Goal: Task Accomplishment & Management: Use online tool/utility

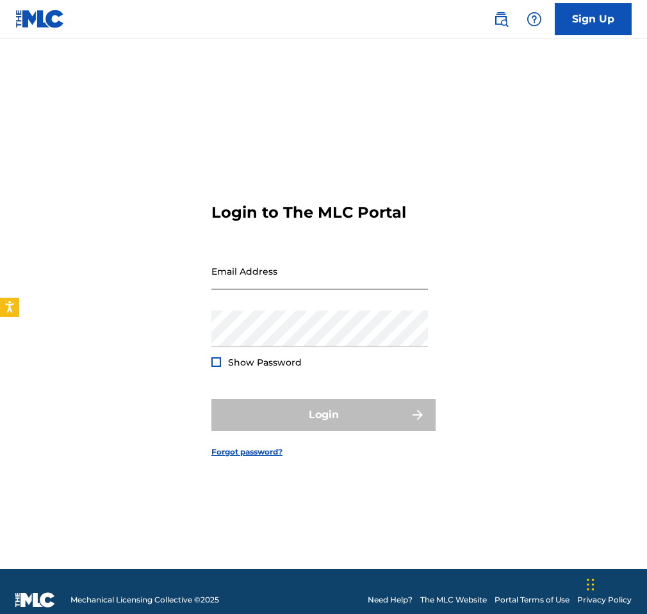
click at [257, 265] on input "Email Address" at bounding box center [319, 271] width 217 height 37
type input "[EMAIL_ADDRESS][DOMAIN_NAME]"
click at [256, 455] on link "Forgot password?" at bounding box center [246, 452] width 71 height 12
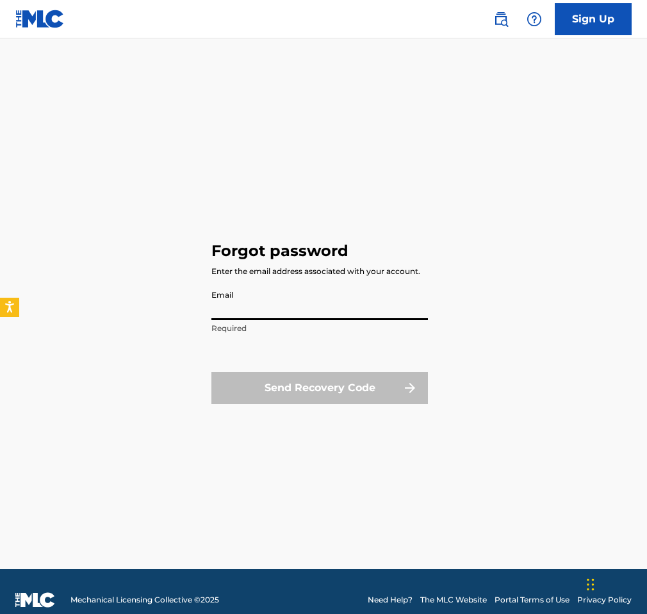
click at [238, 302] on input "Email" at bounding box center [319, 302] width 217 height 37
type input "[EMAIL_ADDRESS][DOMAIN_NAME]"
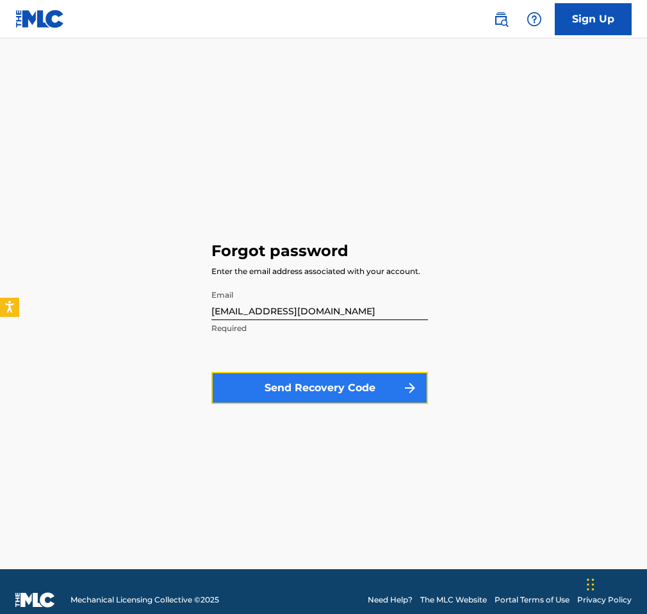
click at [336, 392] on button "Send Recovery Code" at bounding box center [319, 388] width 217 height 32
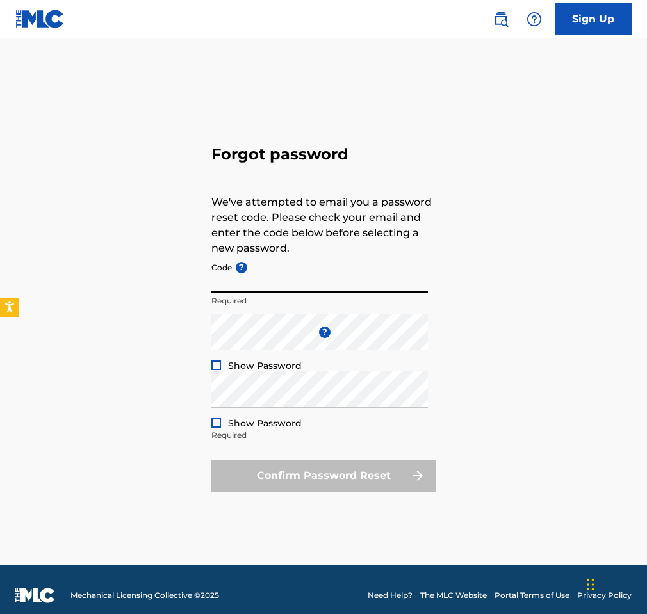
click at [275, 285] on input "Code ?" at bounding box center [319, 274] width 217 height 37
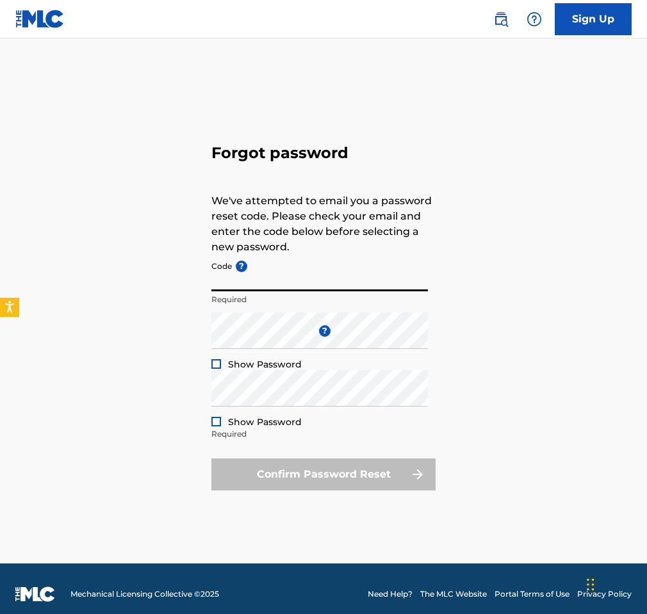
paste input "FP_48662747f45ed7b54db8d7cbf55b"
type input "FP_48662747f45ed7b54db8d7cbf55b"
click at [215, 365] on div at bounding box center [216, 364] width 10 height 10
click at [213, 423] on div at bounding box center [216, 422] width 10 height 10
click at [338, 480] on div "Confirm Password Reset" at bounding box center [323, 475] width 224 height 32
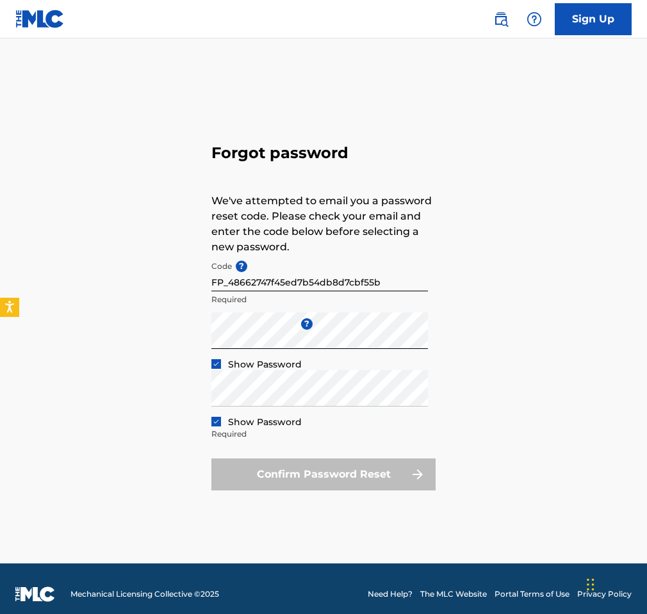
click at [301, 480] on div "Confirm Password Reset" at bounding box center [323, 475] width 224 height 32
click at [219, 427] on div "Show Password" at bounding box center [256, 422] width 90 height 13
click at [214, 425] on div at bounding box center [216, 422] width 10 height 10
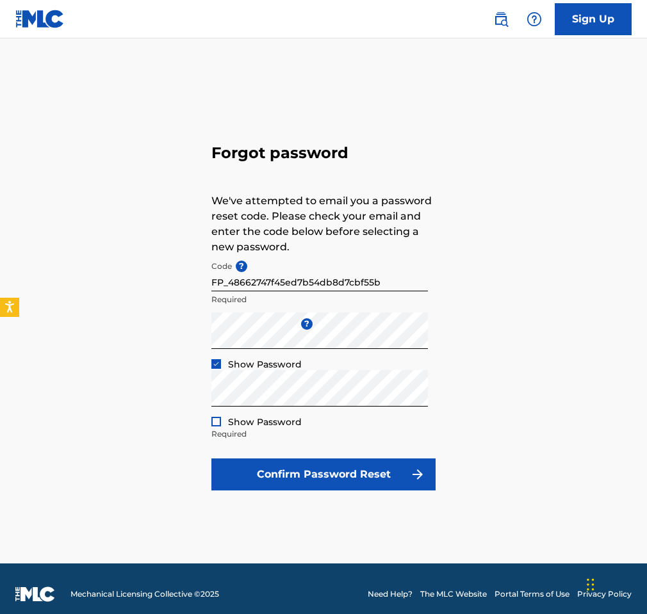
drag, startPoint x: 214, startPoint y: 423, endPoint x: 224, endPoint y: 425, distance: 9.8
click at [214, 423] on div at bounding box center [216, 422] width 10 height 10
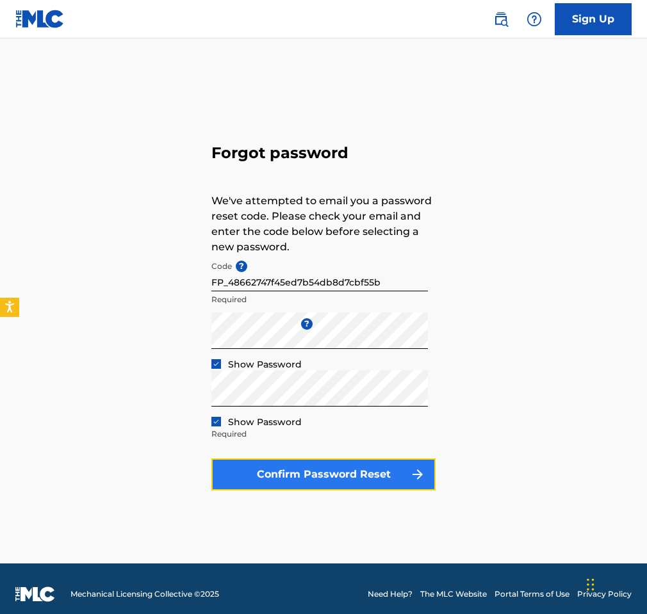
click at [338, 481] on button "Confirm Password Reset" at bounding box center [323, 475] width 224 height 32
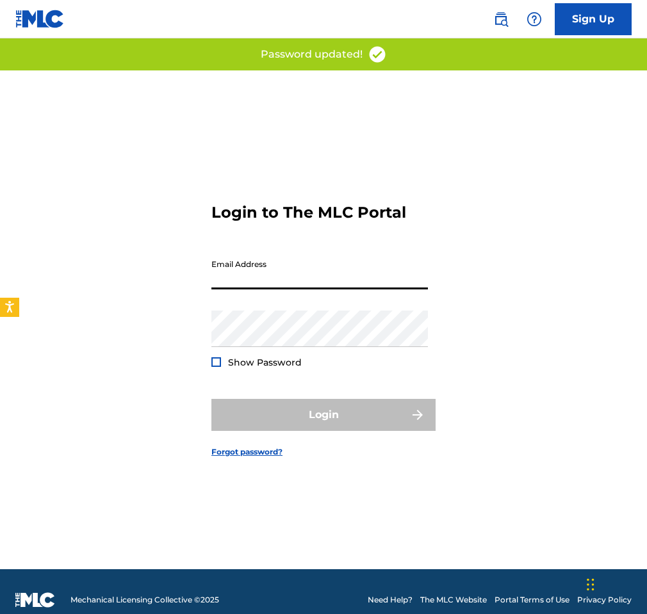
click at [300, 284] on input "Email Address" at bounding box center [319, 271] width 217 height 37
click at [304, 277] on input "Email Address" at bounding box center [319, 271] width 217 height 37
click at [263, 275] on input "Email Address" at bounding box center [319, 271] width 217 height 37
type input "[EMAIL_ADDRESS][DOMAIN_NAME]"
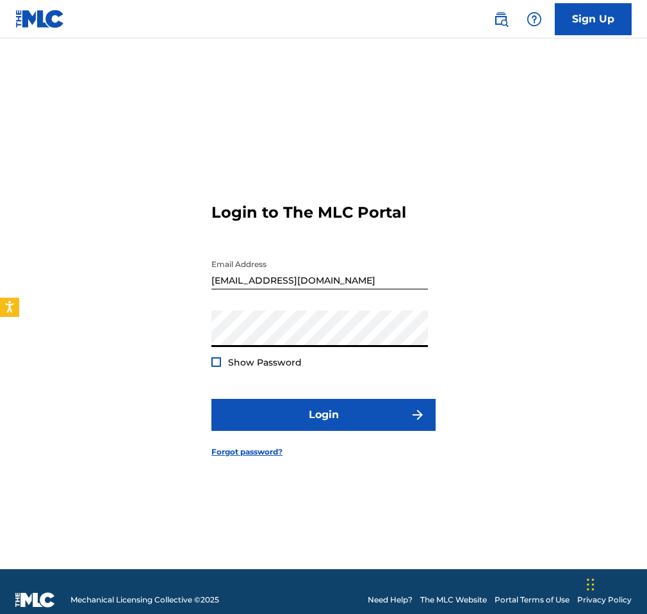
drag, startPoint x: 217, startPoint y: 362, endPoint x: 246, endPoint y: 384, distance: 36.6
click at [217, 362] on div at bounding box center [216, 362] width 10 height 10
click at [347, 443] on form "Login to The MLC Portal Email Address [EMAIL_ADDRESS][DOMAIN_NAME] Password Sho…" at bounding box center [323, 319] width 224 height 499
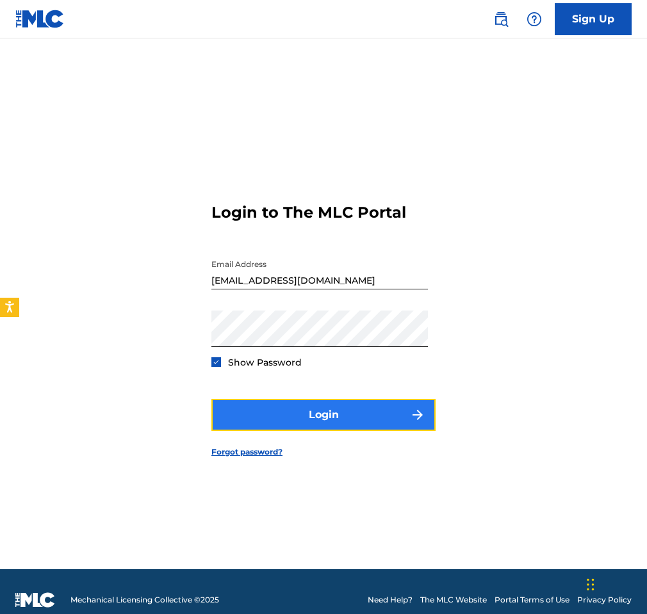
click at [345, 419] on button "Login" at bounding box center [323, 415] width 224 height 32
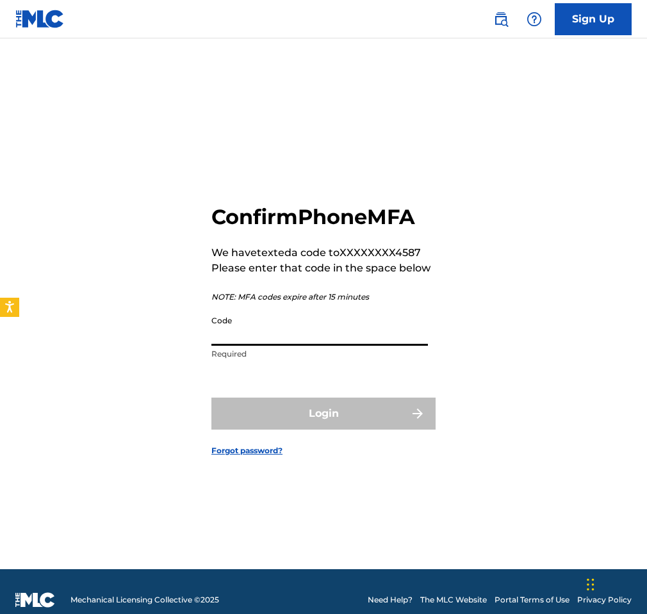
click at [308, 330] on input "Code" at bounding box center [319, 327] width 217 height 37
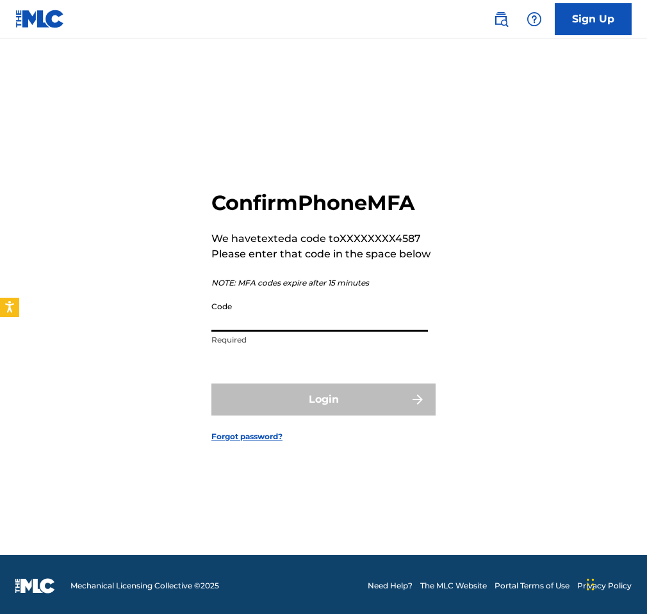
scroll to position [17, 0]
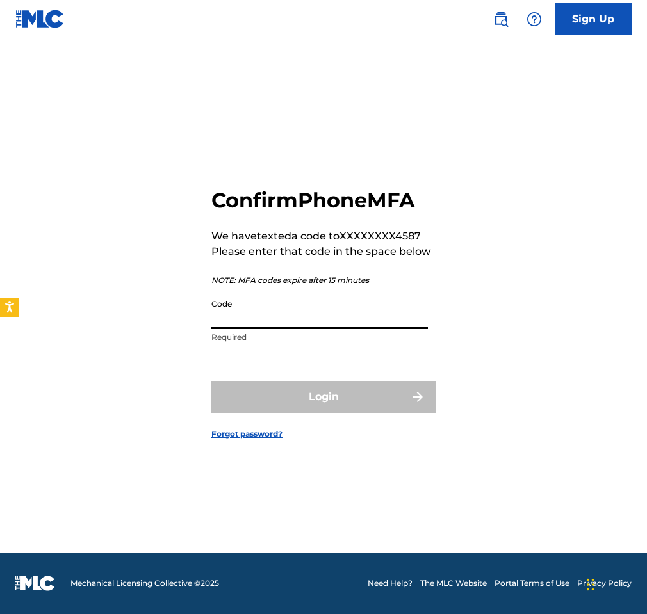
click at [333, 317] on input "Code" at bounding box center [319, 311] width 217 height 37
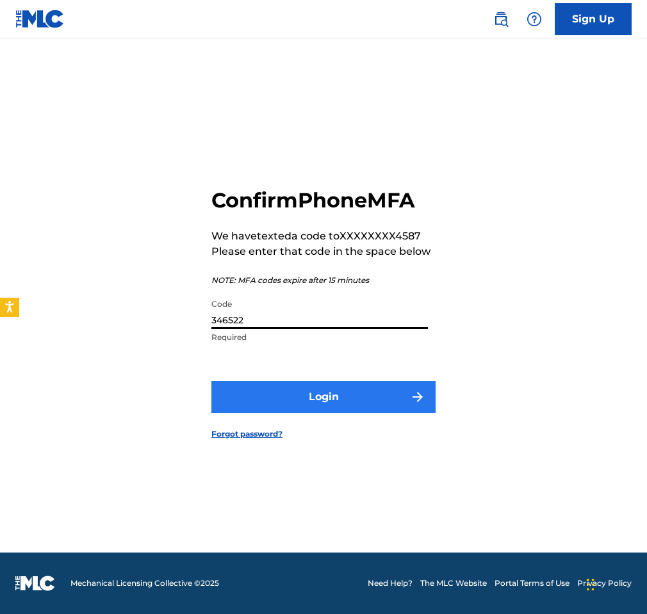
type input "346522"
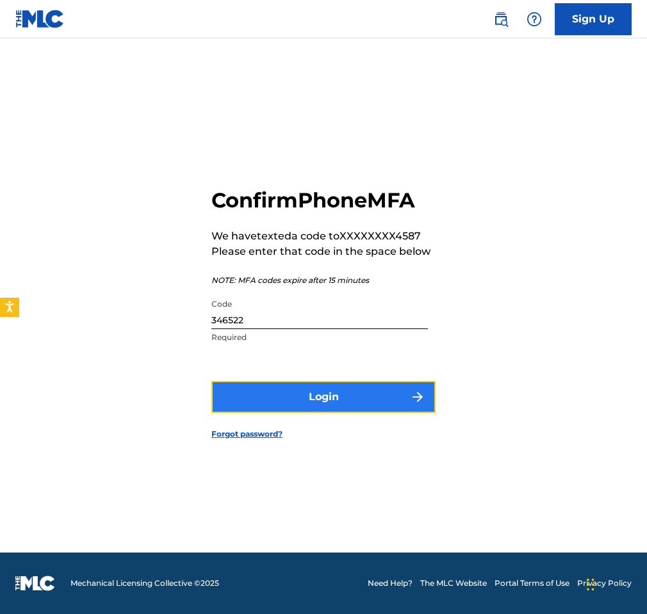
click at [344, 389] on button "Login" at bounding box center [323, 397] width 224 height 32
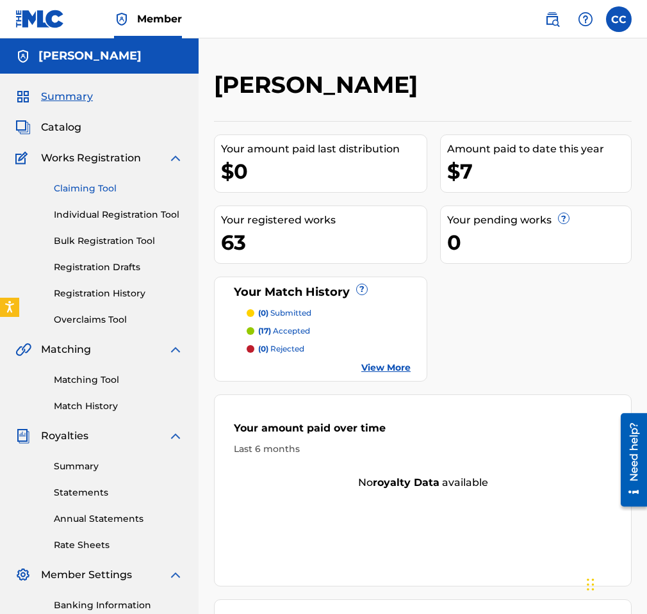
click at [83, 189] on link "Claiming Tool" at bounding box center [118, 188] width 129 height 13
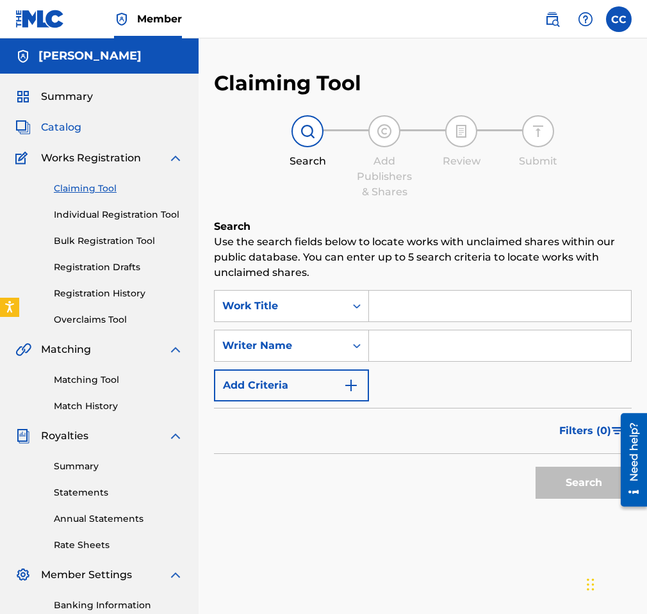
click at [67, 128] on span "Catalog" at bounding box center [61, 127] width 40 height 15
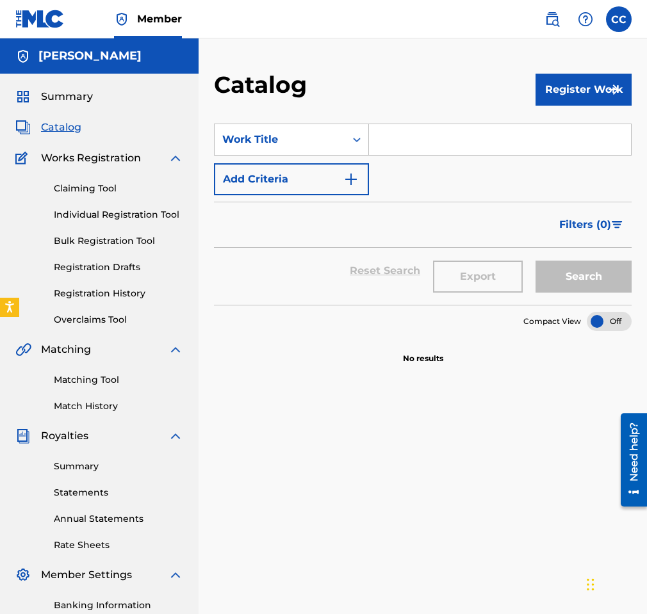
scroll to position [1, 0]
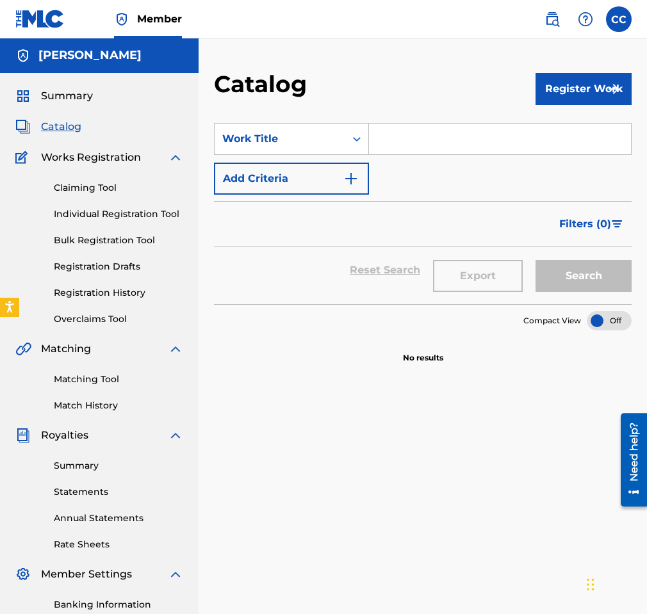
click at [419, 142] on input "Search Form" at bounding box center [500, 139] width 262 height 31
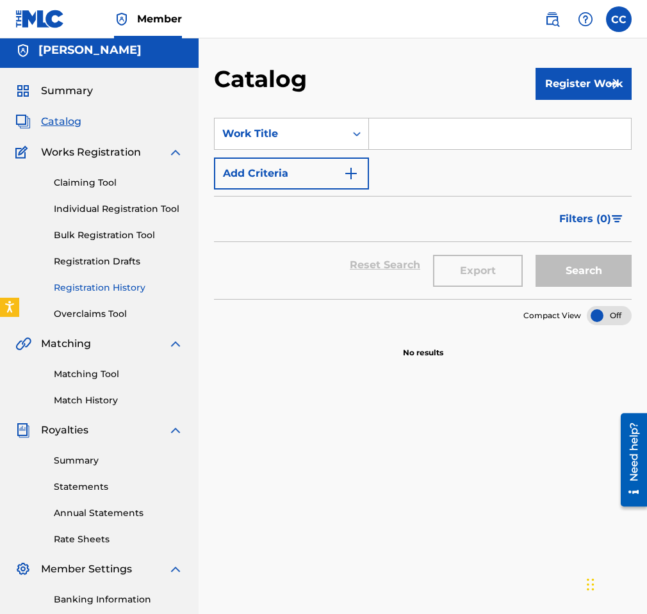
click at [106, 285] on link "Registration History" at bounding box center [118, 287] width 129 height 13
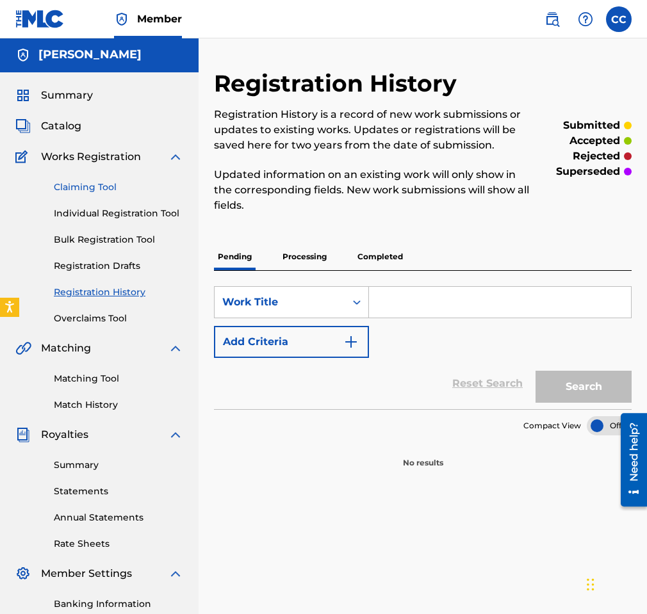
click at [94, 187] on link "Claiming Tool" at bounding box center [118, 187] width 129 height 13
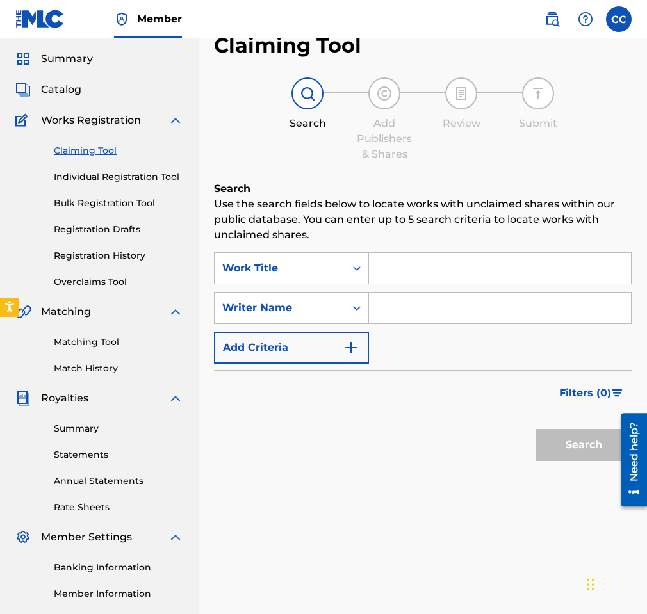
scroll to position [85, 0]
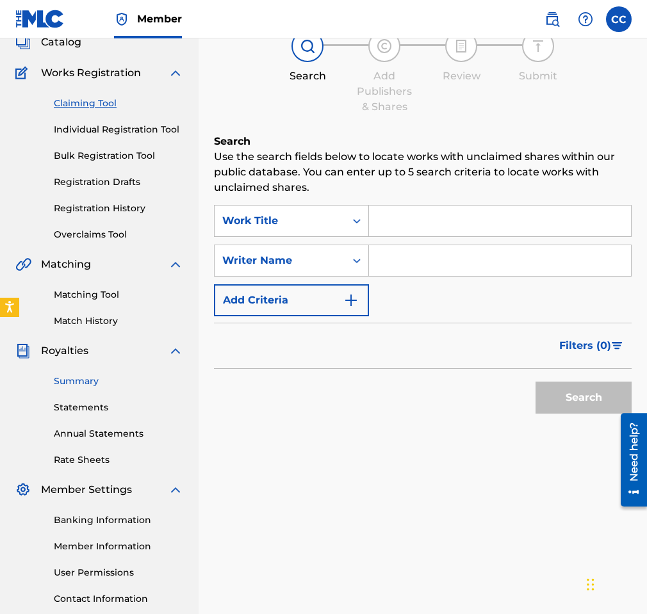
click at [92, 388] on link "Summary" at bounding box center [118, 381] width 129 height 13
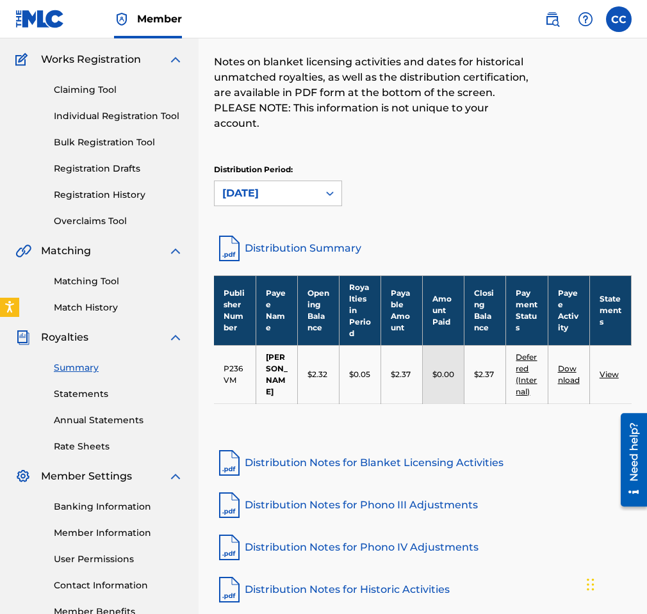
scroll to position [180, 0]
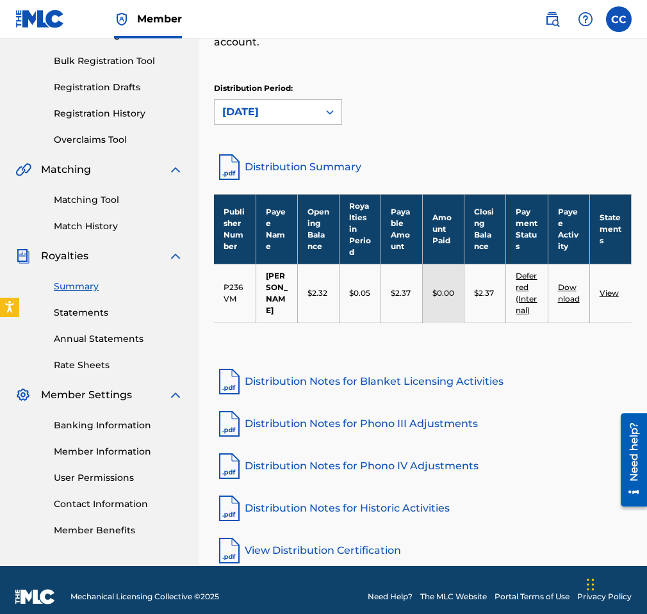
click at [610, 288] on link "View" at bounding box center [609, 293] width 19 height 10
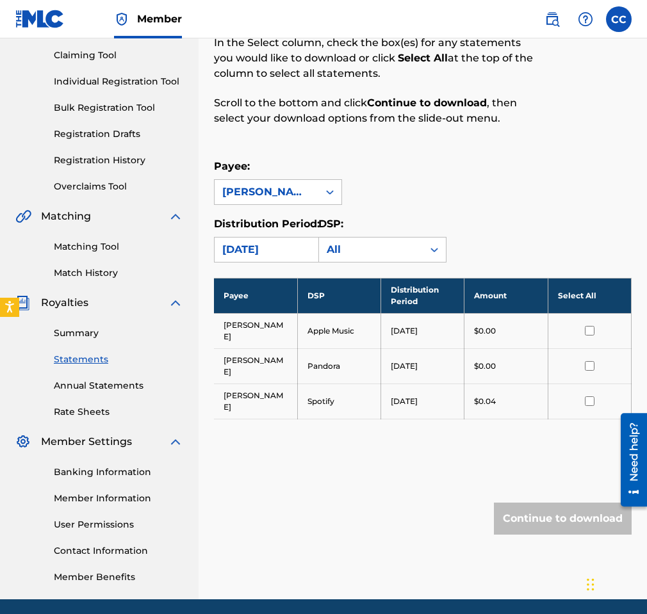
scroll to position [180, 0]
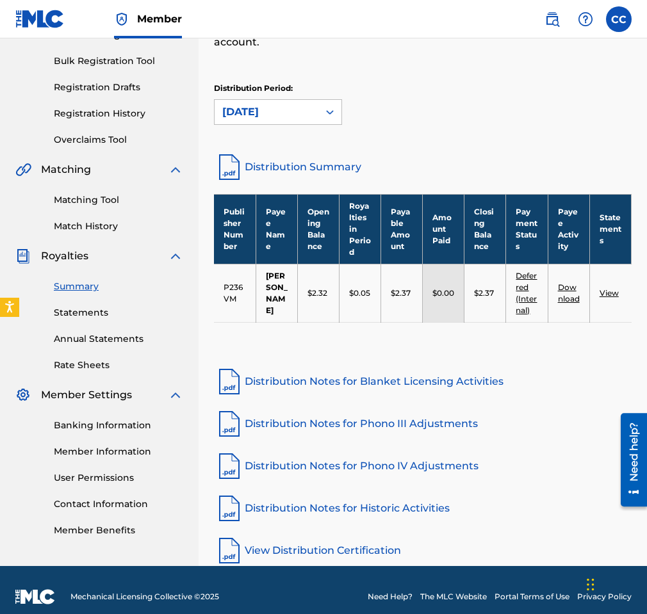
click at [614, 288] on link "View" at bounding box center [609, 293] width 19 height 10
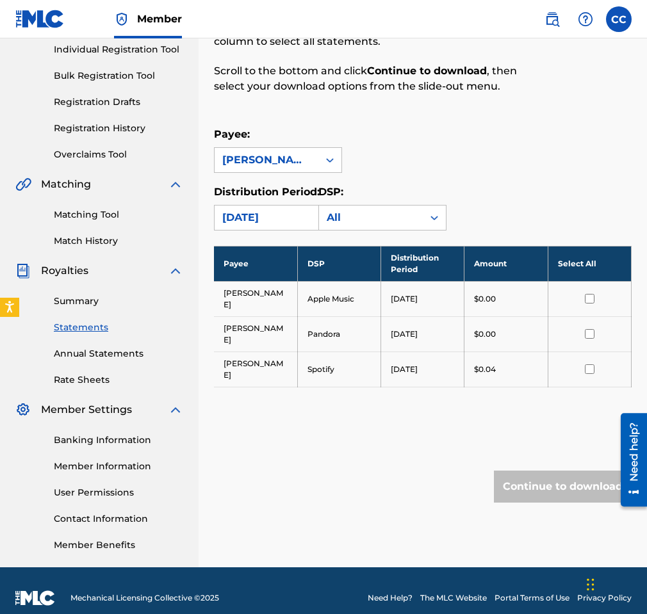
scroll to position [180, 0]
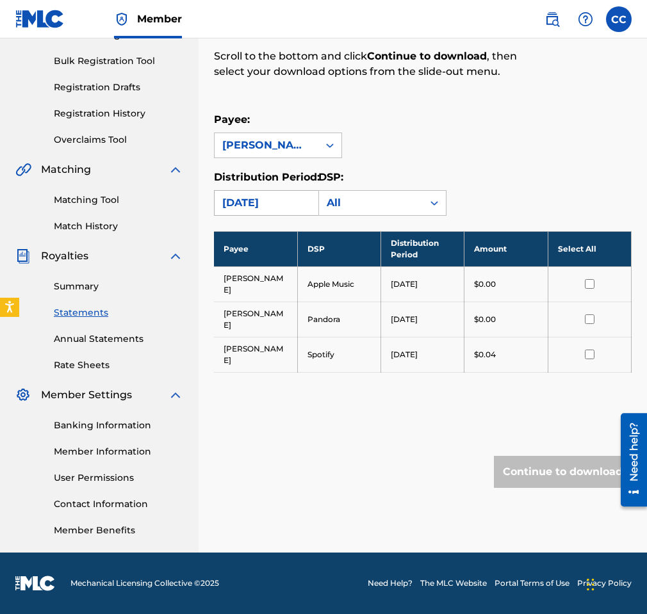
click at [301, 202] on div "[DATE]" at bounding box center [266, 202] width 88 height 15
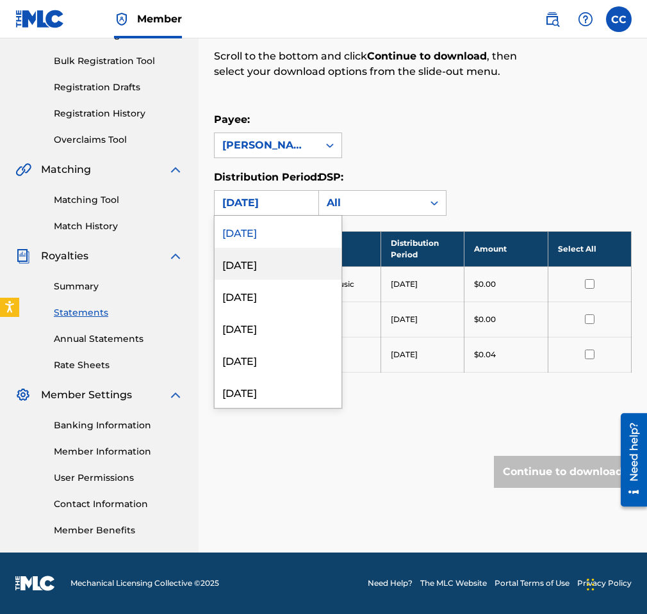
click at [290, 266] on div "[DATE]" at bounding box center [278, 264] width 127 height 32
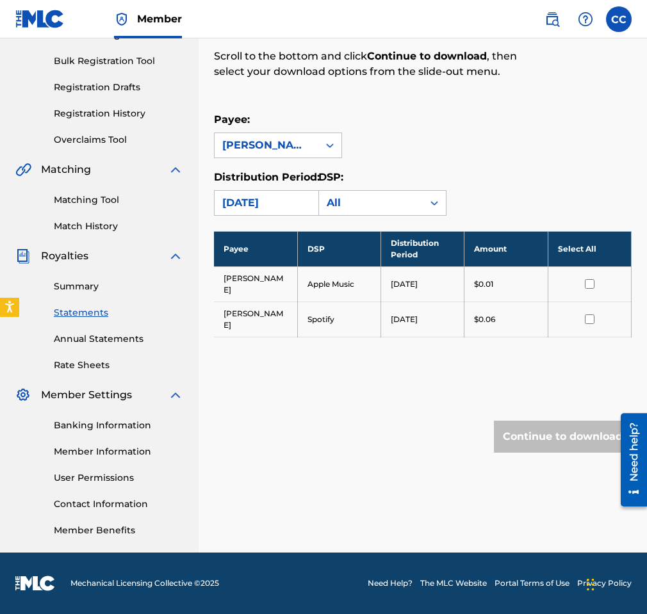
click at [286, 204] on div "[DATE]" at bounding box center [266, 202] width 88 height 15
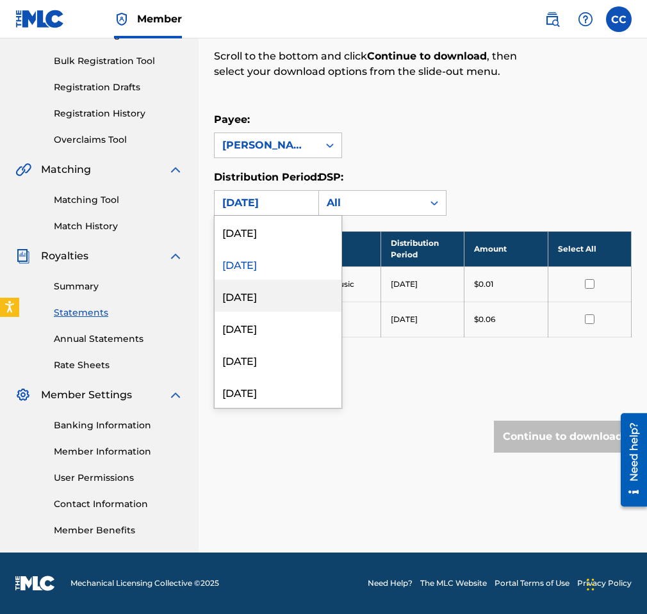
click at [283, 304] on div "[DATE]" at bounding box center [278, 296] width 127 height 32
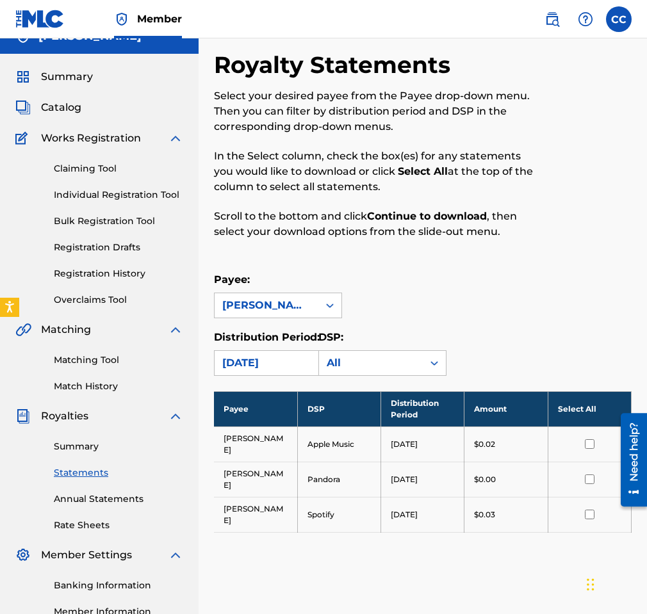
scroll to position [15, 0]
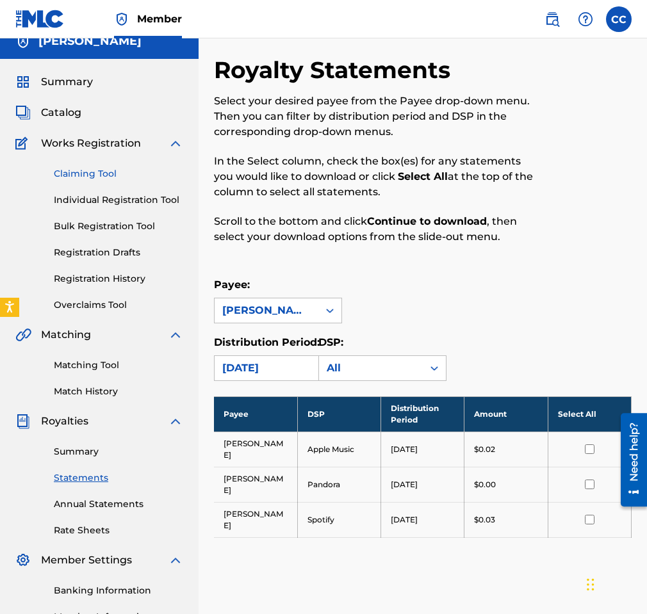
click at [89, 176] on link "Claiming Tool" at bounding box center [118, 173] width 129 height 13
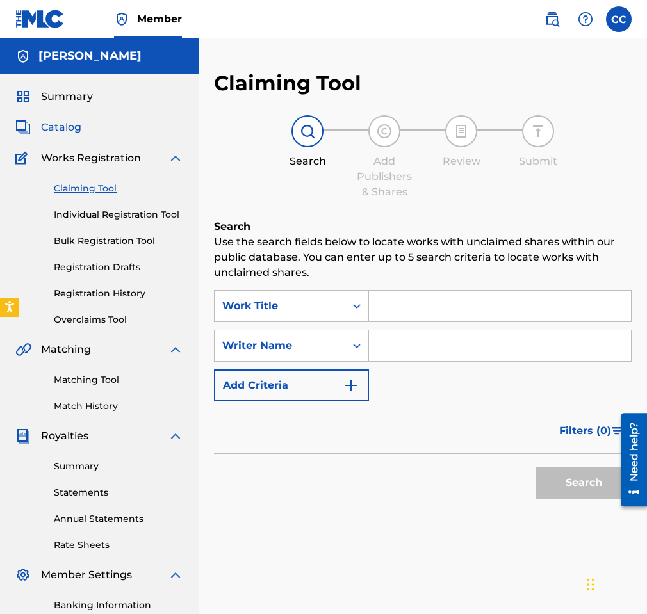
click at [71, 129] on span "Catalog" at bounding box center [61, 127] width 40 height 15
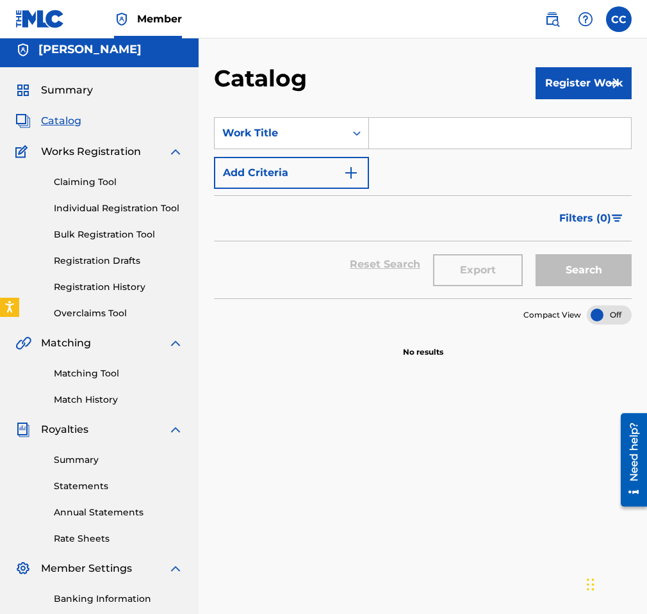
scroll to position [7, 0]
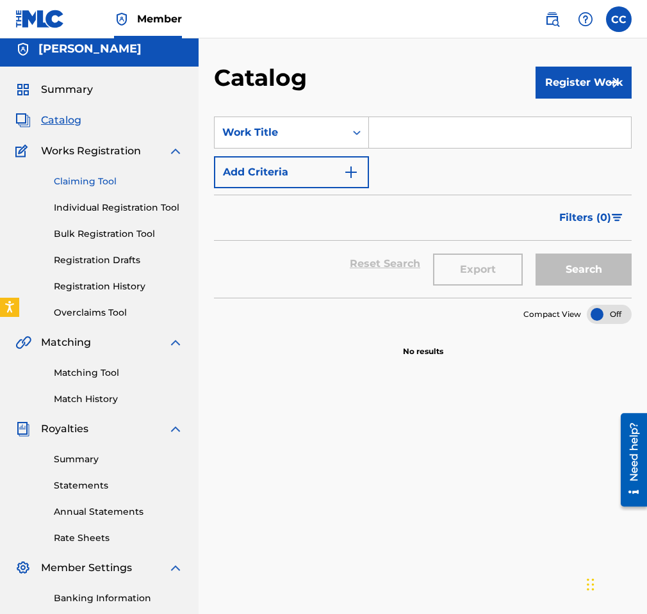
click at [79, 179] on link "Claiming Tool" at bounding box center [118, 181] width 129 height 13
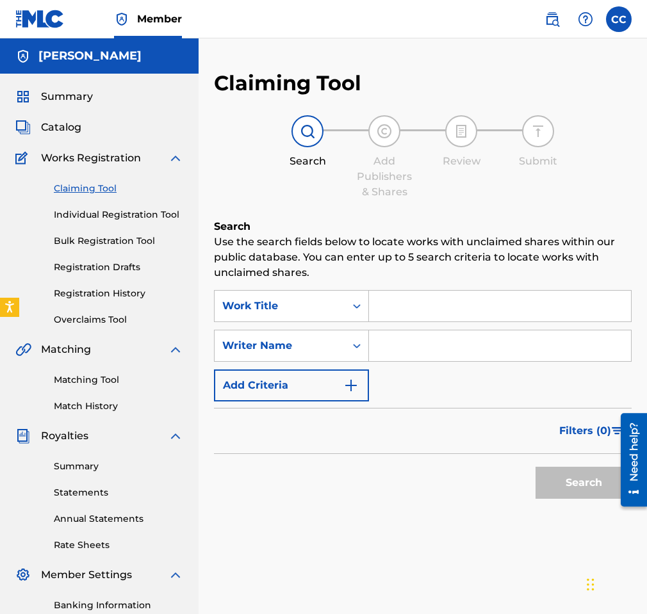
click at [110, 160] on span "Works Registration" at bounding box center [91, 158] width 100 height 15
click at [98, 375] on link "Matching Tool" at bounding box center [118, 379] width 129 height 13
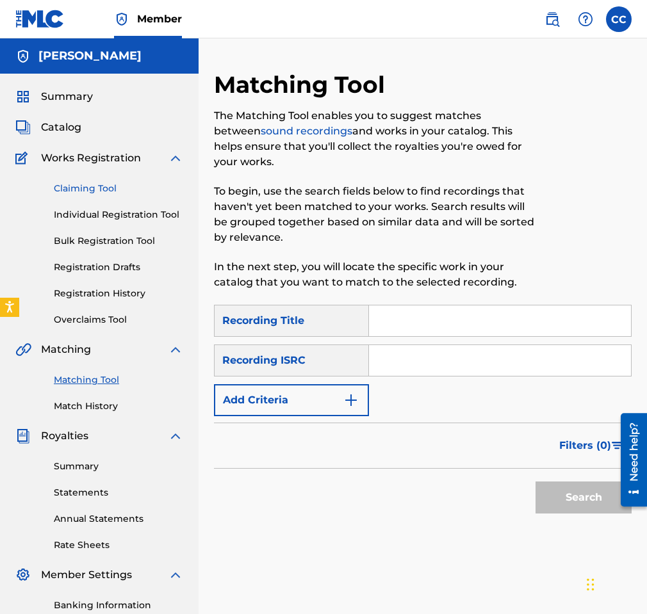
click at [95, 188] on link "Claiming Tool" at bounding box center [118, 188] width 129 height 13
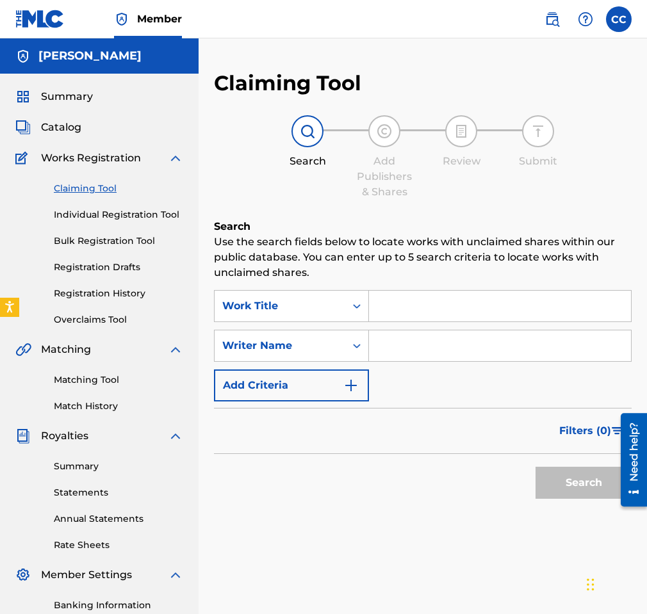
click at [427, 311] on input "Search Form" at bounding box center [500, 306] width 262 height 31
click at [292, 340] on div "Writer Name" at bounding box center [279, 345] width 115 height 15
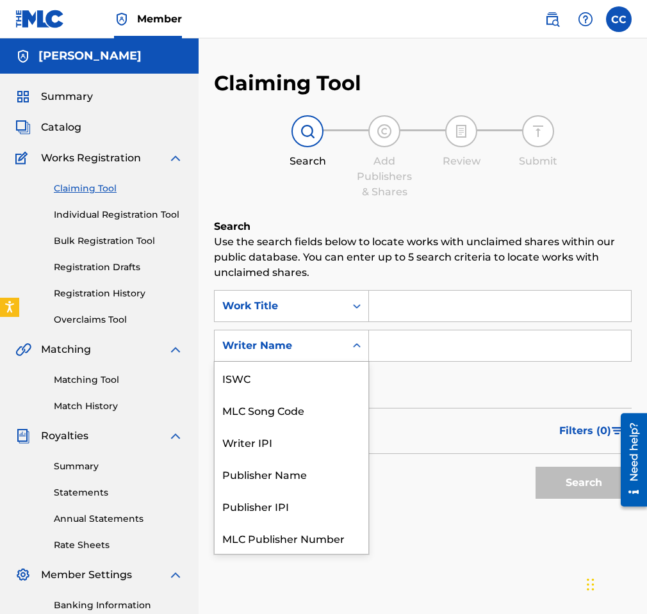
scroll to position [32, 0]
click at [443, 304] on input "Search Form" at bounding box center [500, 306] width 262 height 31
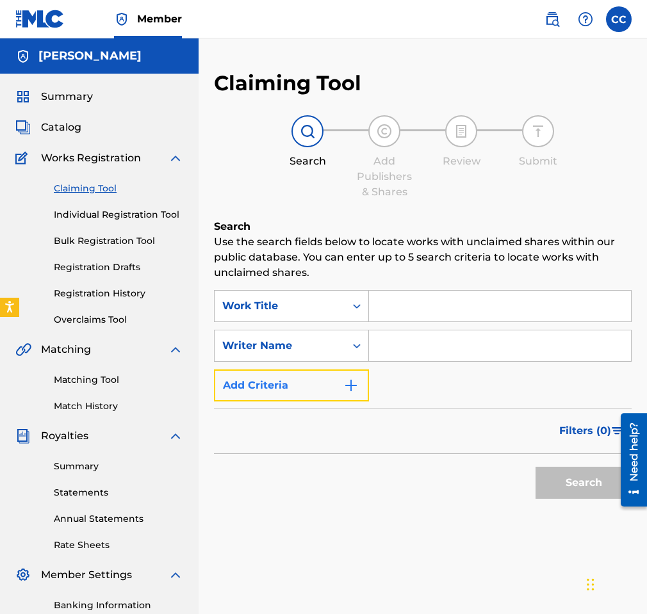
click at [264, 391] on button "Add Criteria" at bounding box center [291, 386] width 155 height 32
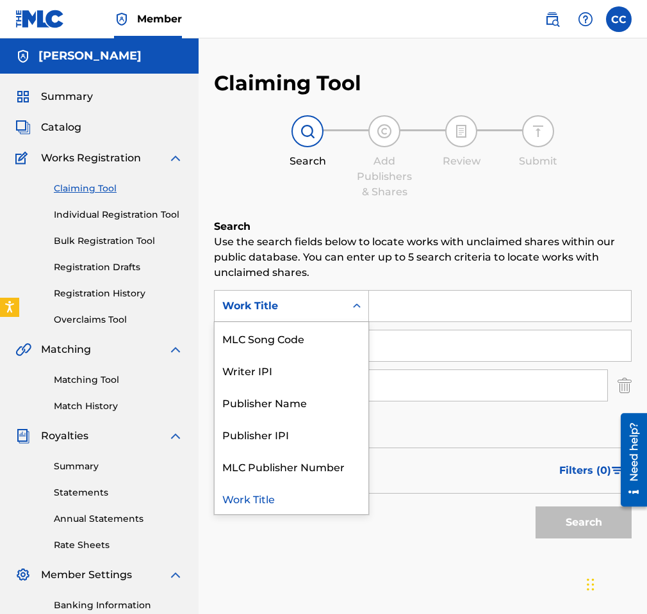
click at [297, 306] on div "Work Title" at bounding box center [279, 306] width 115 height 15
click at [295, 494] on div "Work Title" at bounding box center [292, 498] width 154 height 32
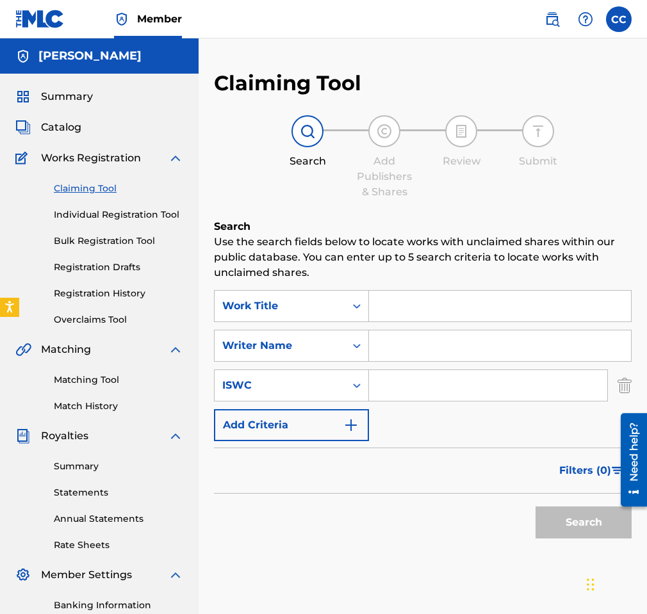
click at [418, 298] on input "Search Form" at bounding box center [500, 306] width 262 height 31
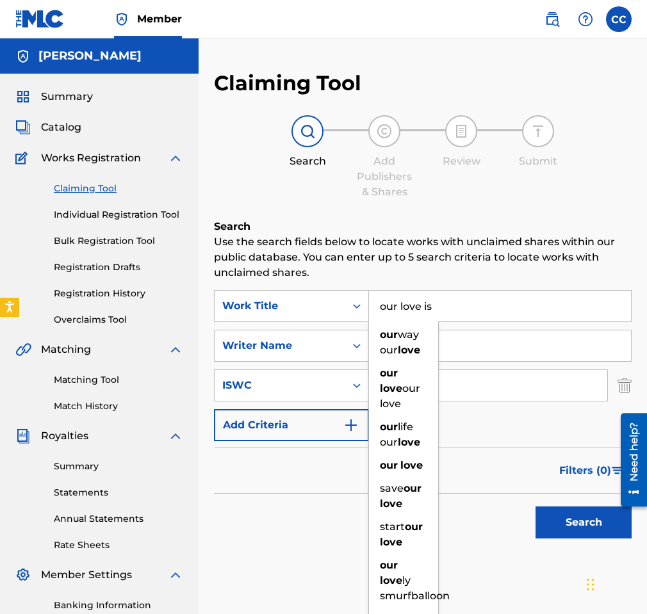
type input "our love is"
click at [536, 507] on button "Search" at bounding box center [584, 523] width 96 height 32
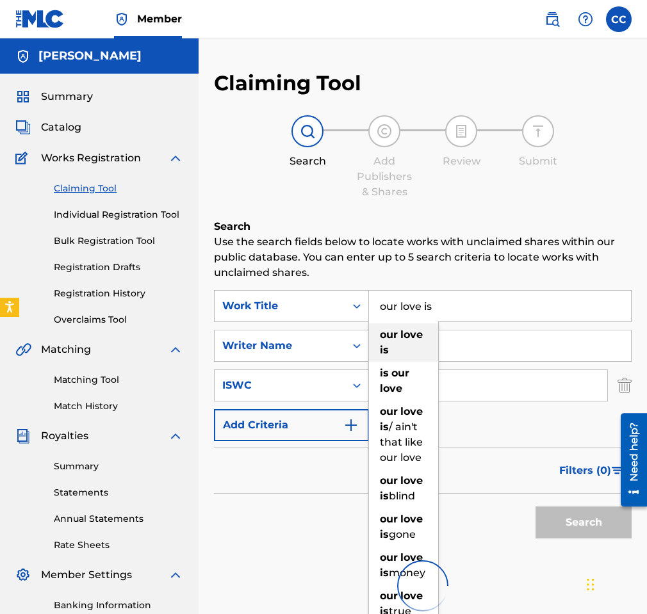
click at [421, 340] on strong "love" at bounding box center [411, 335] width 22 height 12
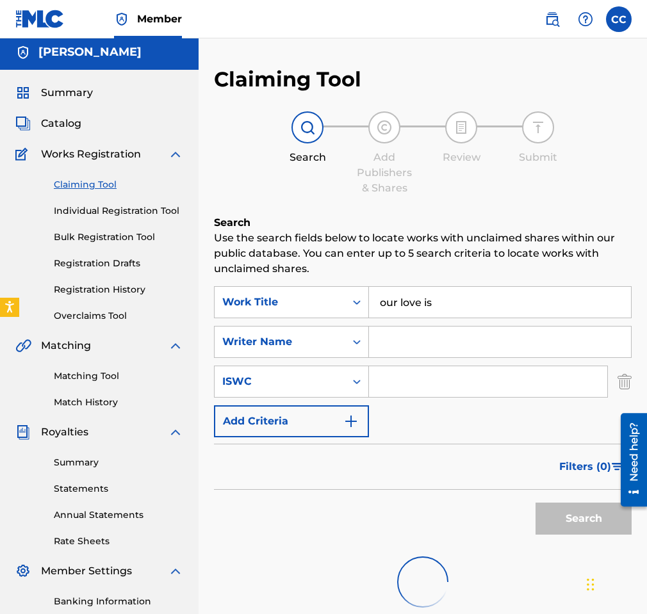
scroll to position [0, 0]
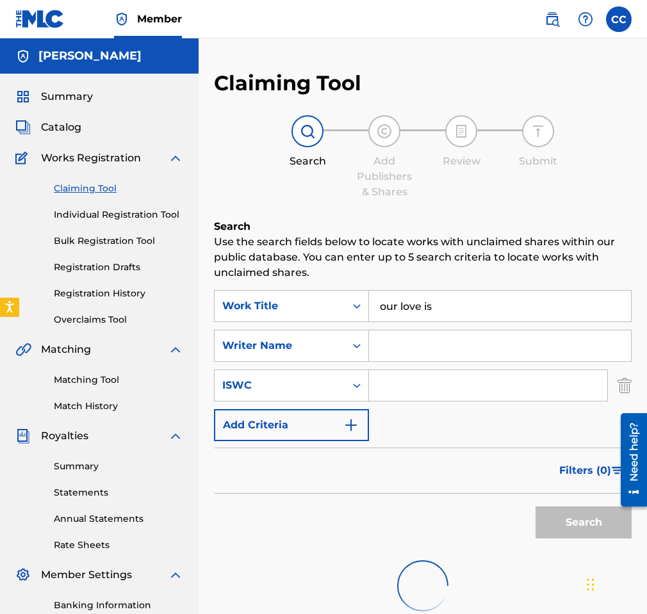
click at [400, 347] on input "Search Form" at bounding box center [500, 346] width 262 height 31
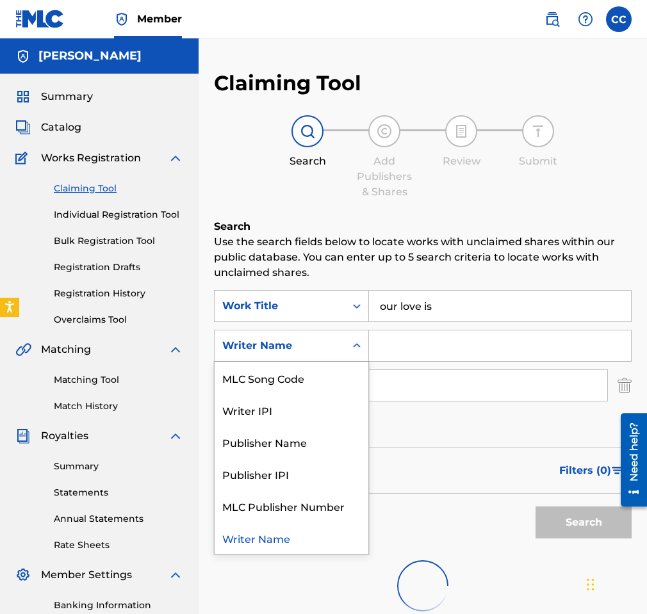
click at [351, 350] on icon "Search Form" at bounding box center [356, 346] width 13 height 13
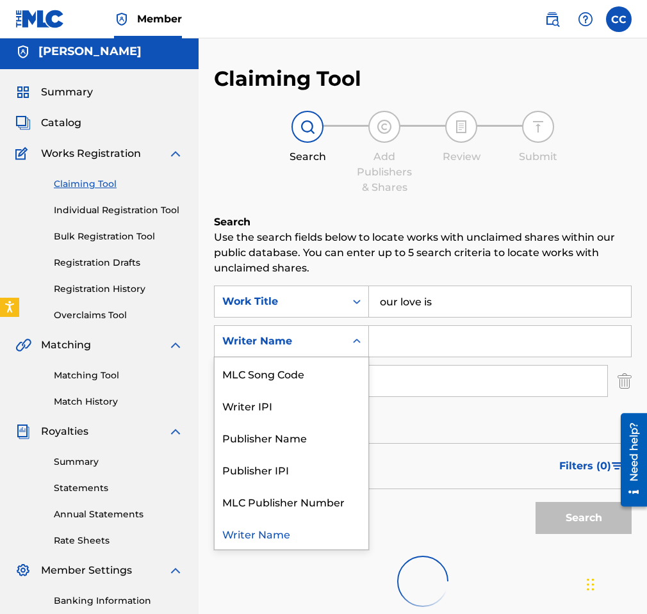
scroll to position [3, 0]
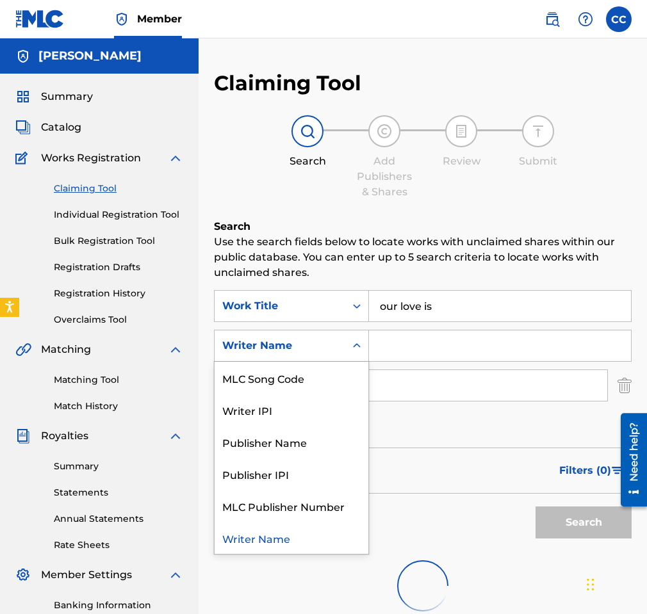
click at [421, 342] on input "Search Form" at bounding box center [500, 346] width 262 height 31
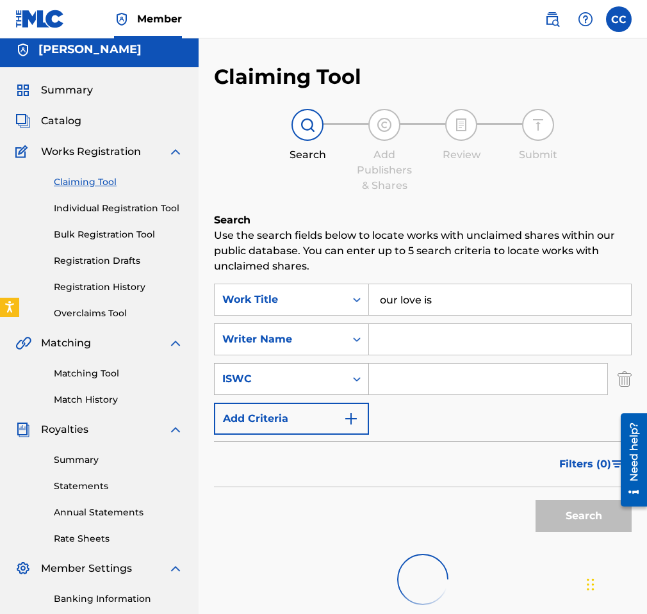
click at [323, 392] on div "ISWC" at bounding box center [291, 379] width 155 height 32
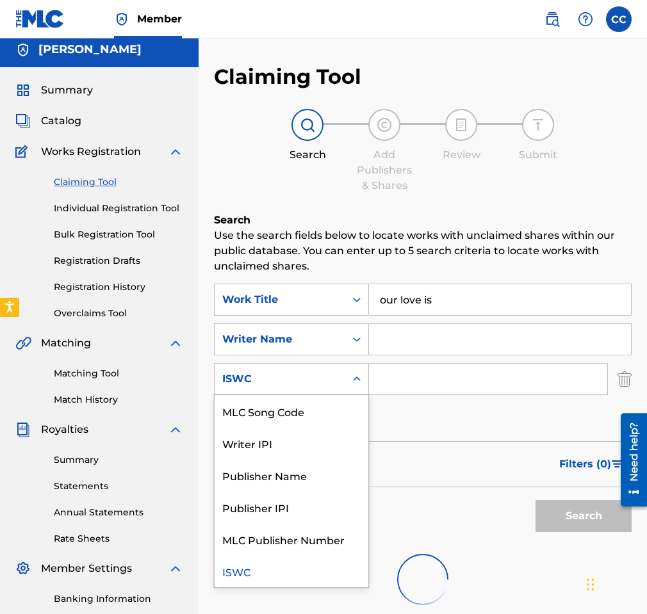
scroll to position [8, 0]
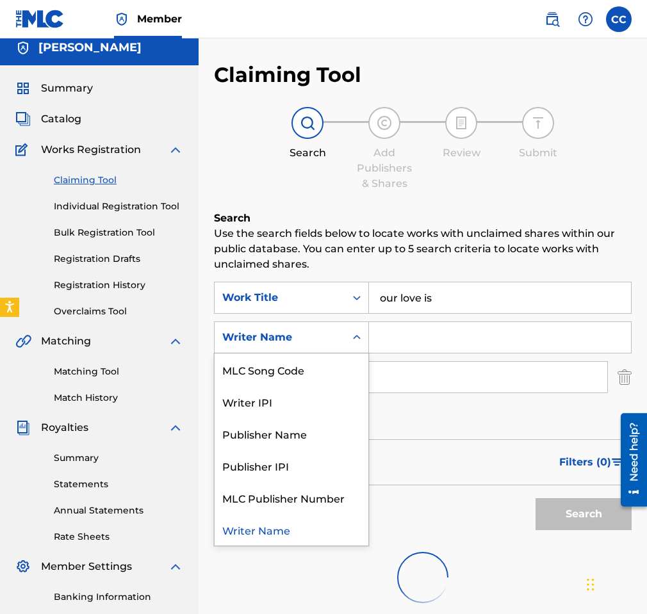
click at [342, 340] on div "Writer Name" at bounding box center [280, 337] width 131 height 24
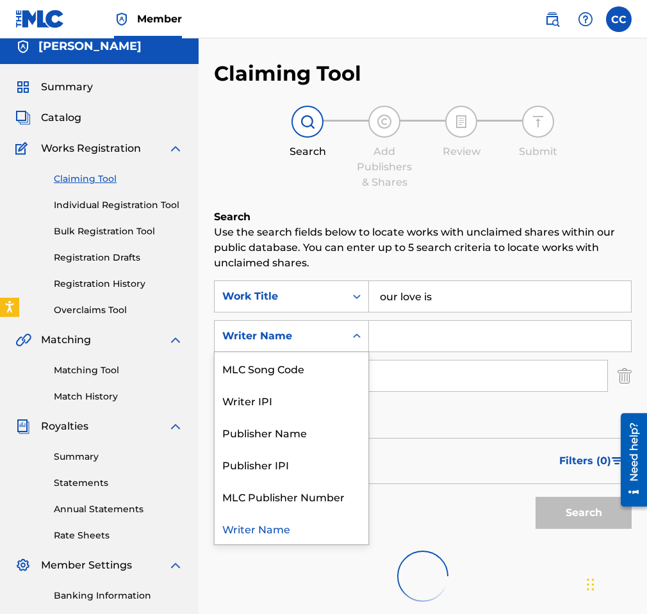
scroll to position [10, 0]
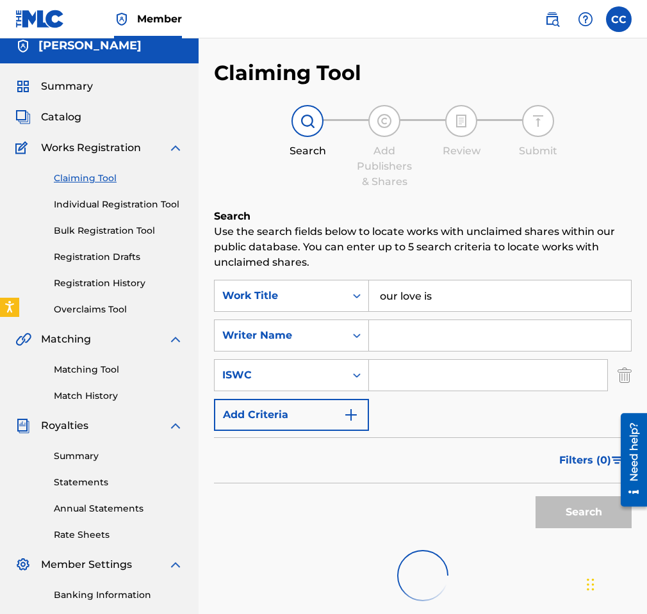
click at [433, 339] on input "Search Form" at bounding box center [500, 335] width 262 height 31
type input "[PERSON_NAME]"
